Goal: Transaction & Acquisition: Download file/media

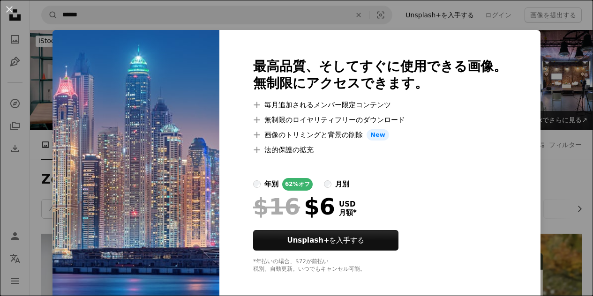
scroll to position [938, 0]
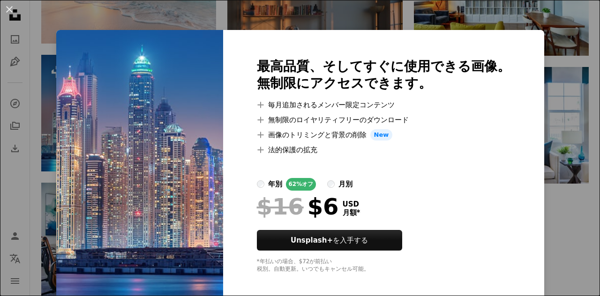
click at [545, 180] on div "An X shape 最高品質、そしてすぐに使用できる画像。 無制限にアクセスできます。 A plus sign 毎月追加されるメンバー限定コンテンツ A p…" at bounding box center [300, 148] width 600 height 296
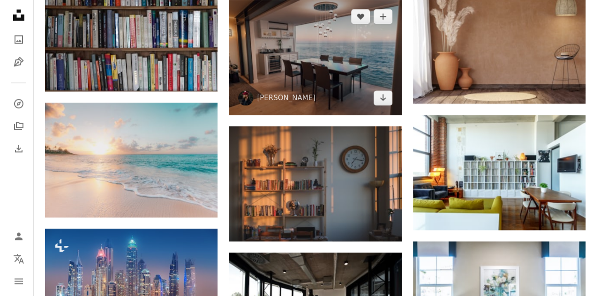
scroll to position [844, 0]
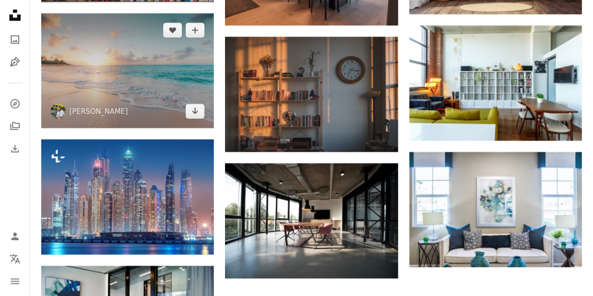
click at [183, 109] on img at bounding box center [127, 70] width 173 height 115
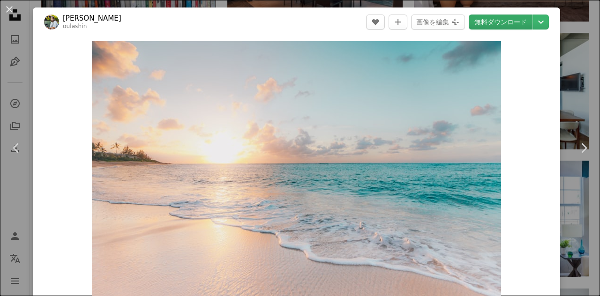
click at [508, 21] on link "無料ダウンロード" at bounding box center [501, 22] width 64 height 15
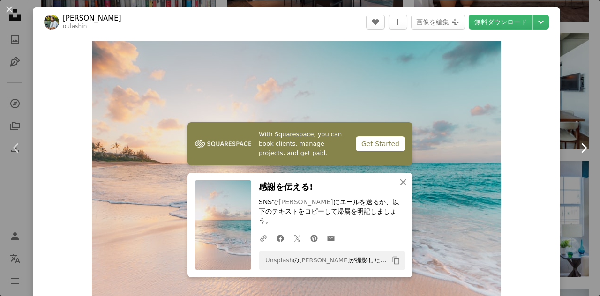
click at [578, 111] on link "Chevron right" at bounding box center [583, 148] width 33 height 90
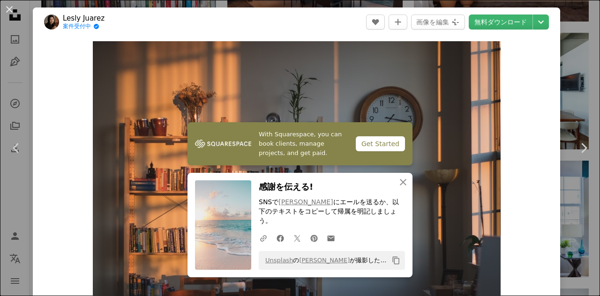
click at [560, 70] on div "An X shape Chevron left Chevron right Lesly Juarez 案件受付中 A checkmark inside of …" at bounding box center [300, 148] width 600 height 296
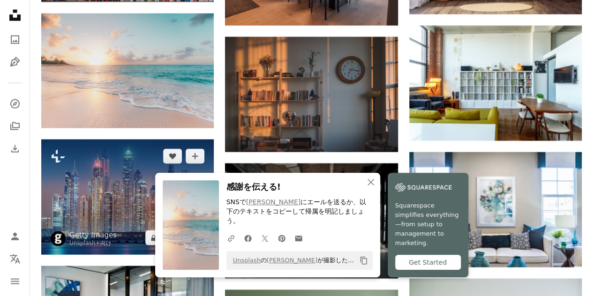
click at [126, 181] on img at bounding box center [127, 196] width 173 height 115
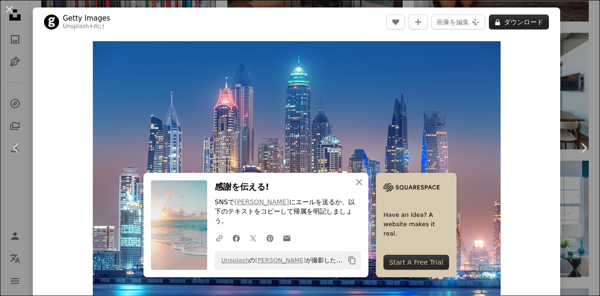
click at [525, 26] on button "A lock ダウンロード" at bounding box center [519, 22] width 60 height 15
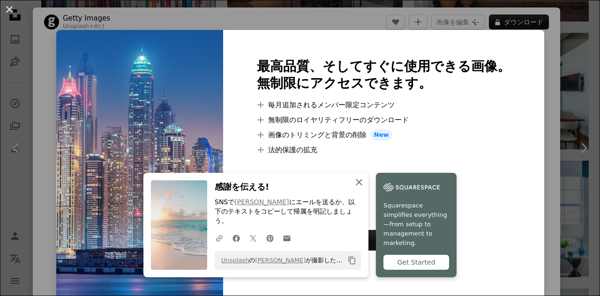
click at [353, 188] on icon "An X shape" at bounding box center [358, 182] width 11 height 11
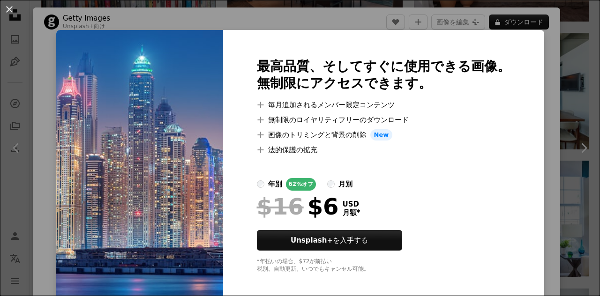
click at [522, 21] on div "An X shape 最高品質、そしてすぐに使用できる画像。 無制限にアクセスできます。 A plus sign 毎月追加されるメンバー限定コンテンツ A p…" at bounding box center [300, 148] width 600 height 296
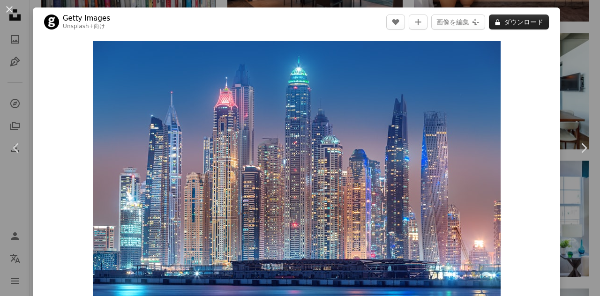
click at [524, 20] on button "A lock ダウンロード" at bounding box center [519, 22] width 60 height 15
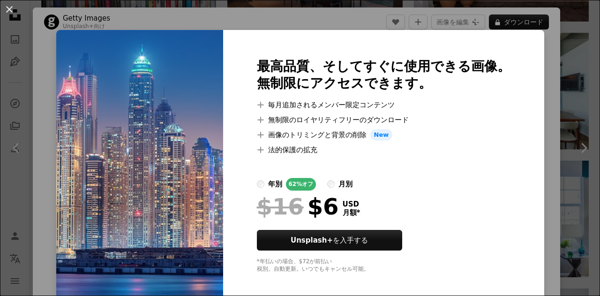
click at [553, 82] on div "An X shape 最高品質、そしてすぐに使用できる画像。 無制限にアクセスできます。 A plus sign 毎月追加されるメンバー限定コンテンツ A p…" at bounding box center [300, 148] width 600 height 296
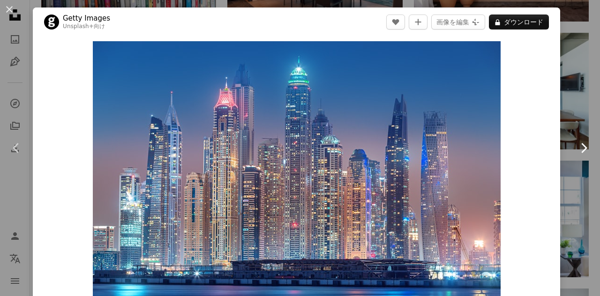
click at [578, 105] on link "Chevron right" at bounding box center [583, 148] width 33 height 90
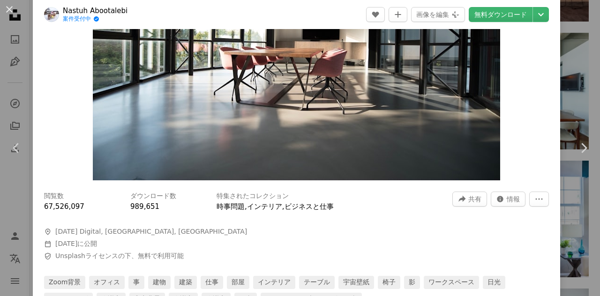
scroll to position [188, 0]
